Goal: Obtain resource: Obtain resource

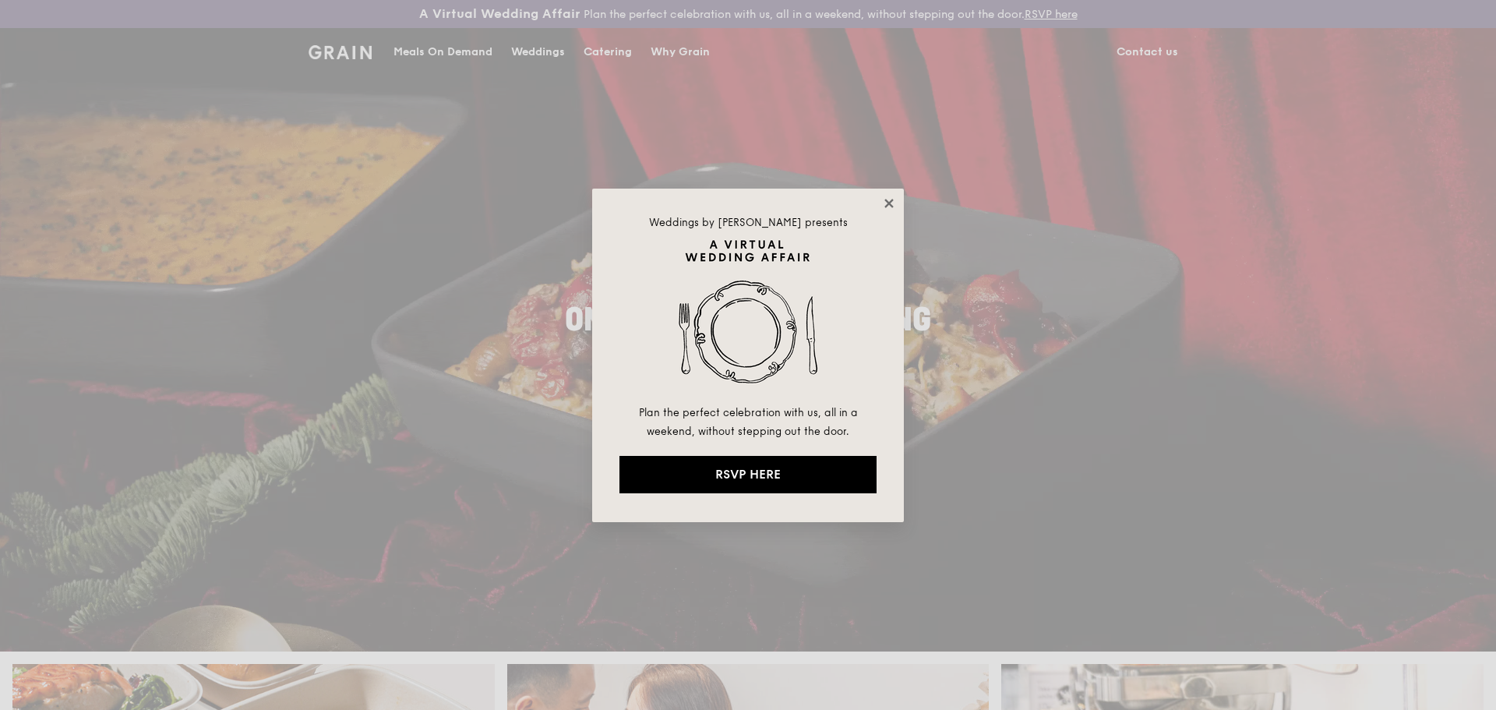
click at [886, 207] on icon at bounding box center [888, 203] width 9 height 9
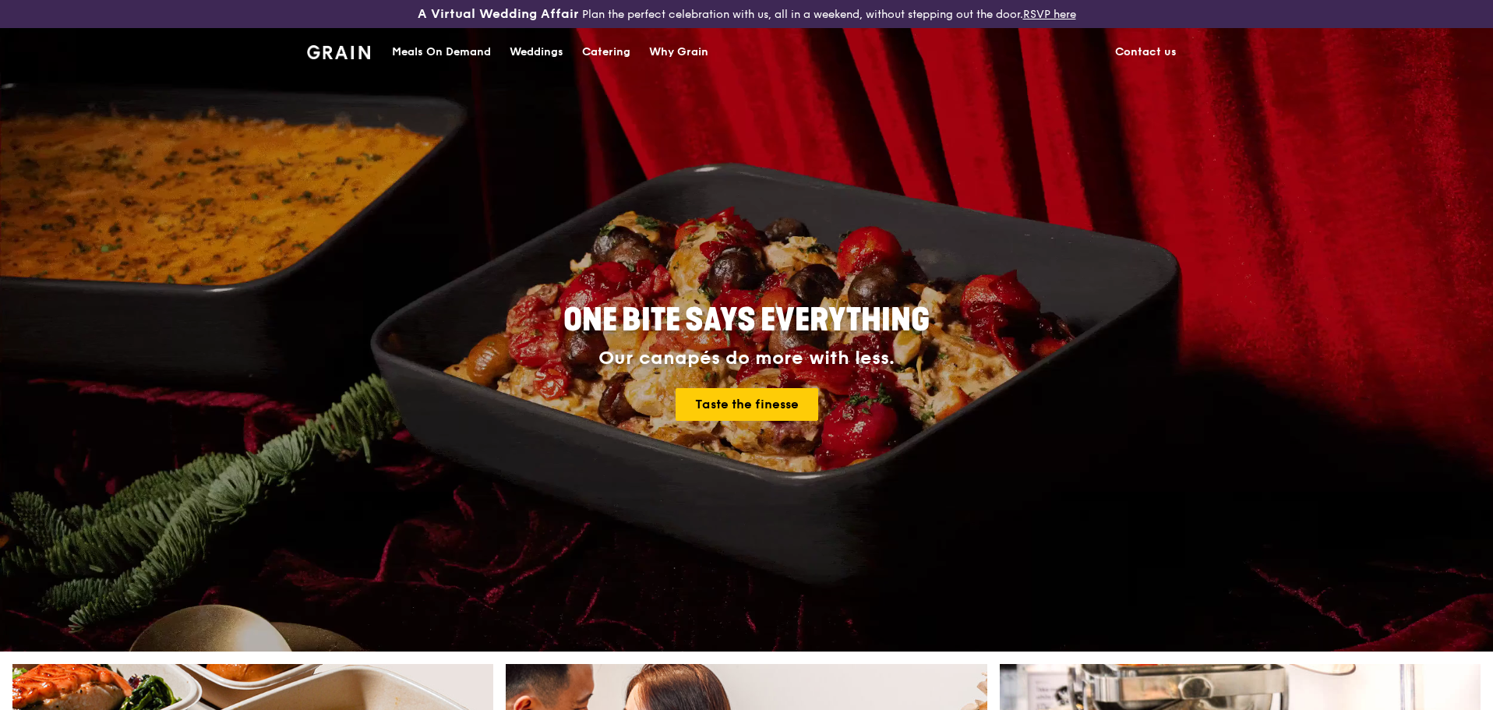
click at [600, 47] on div "Catering" at bounding box center [606, 52] width 48 height 47
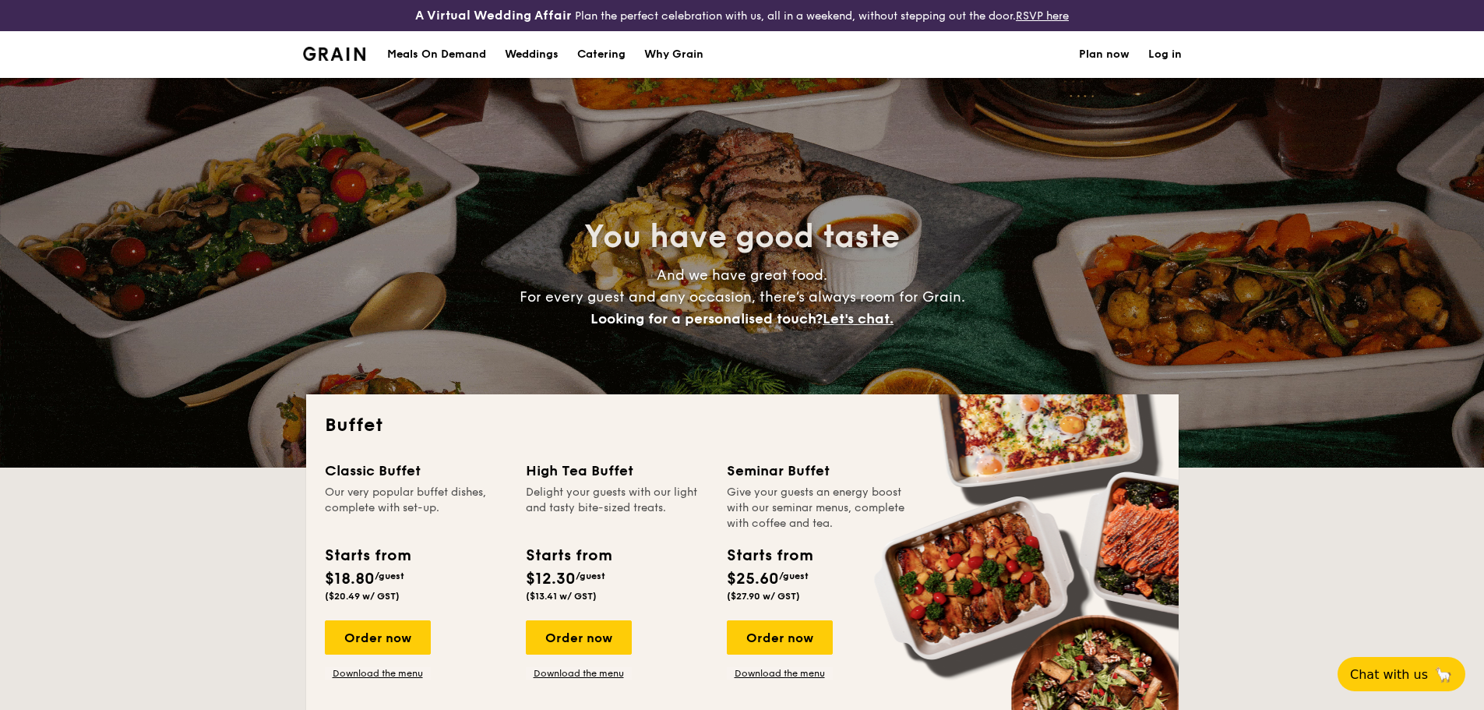
select select
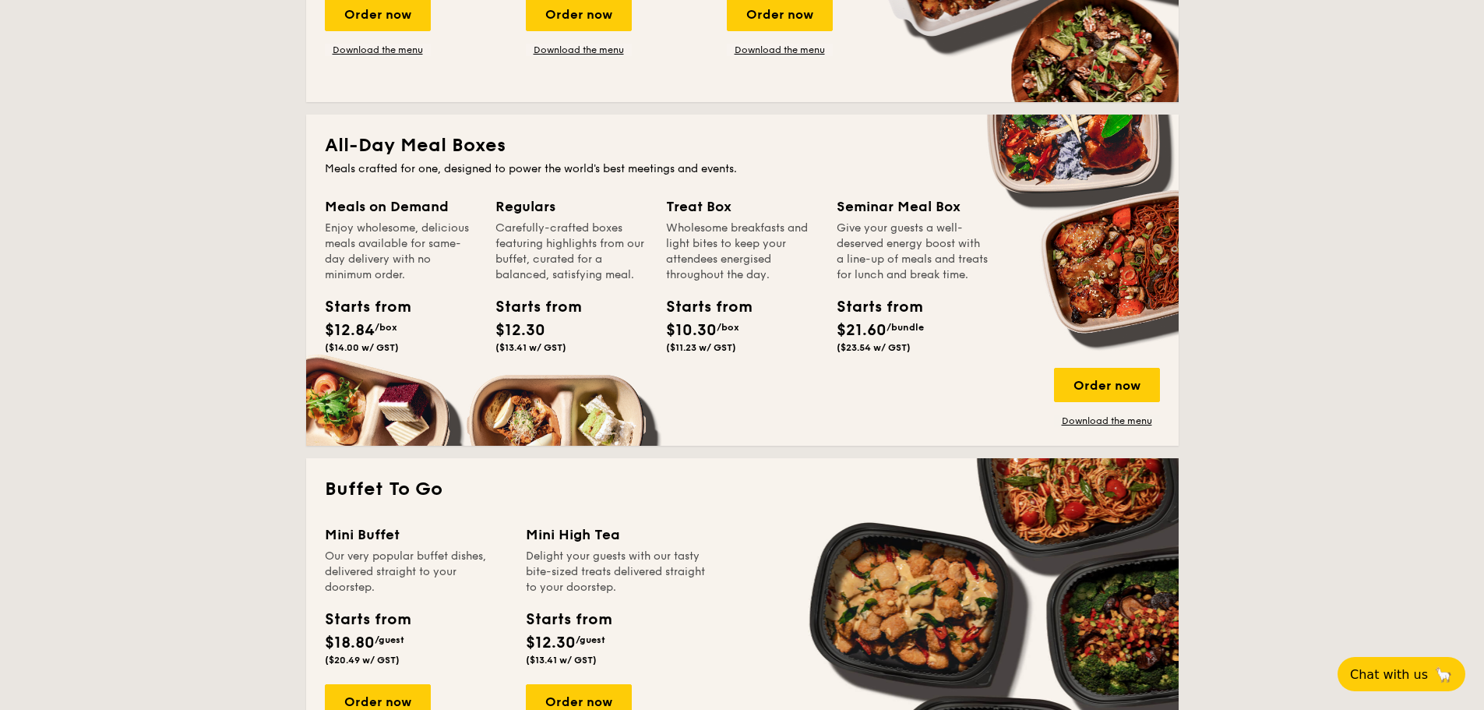
scroll to position [312, 0]
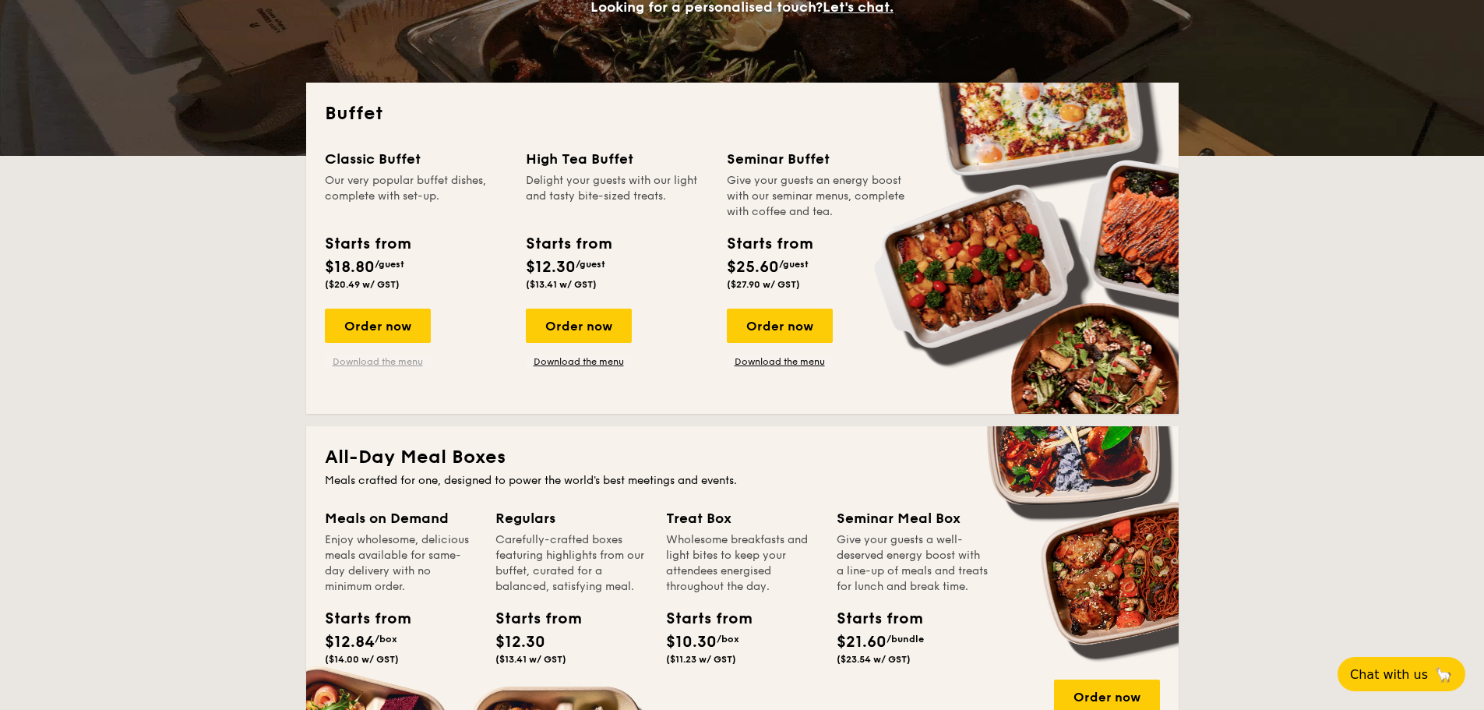
click at [384, 360] on link "Download the menu" at bounding box center [378, 361] width 106 height 12
